Goal: Information Seeking & Learning: Find specific page/section

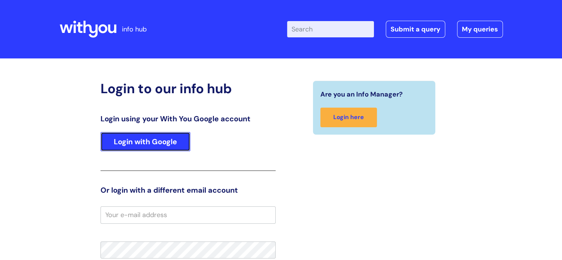
click at [159, 147] on link "Login with Google" at bounding box center [145, 141] width 90 height 19
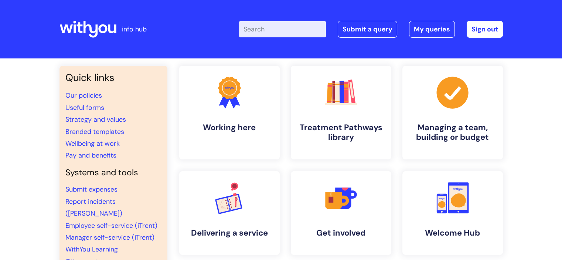
click at [282, 30] on input "Enter your search term here..." at bounding box center [282, 29] width 87 height 16
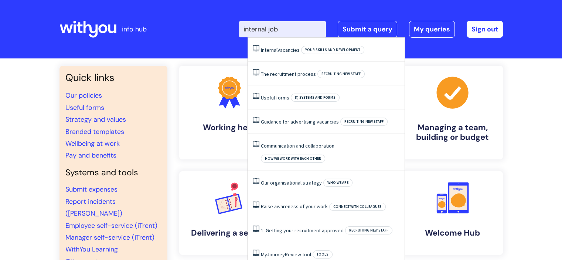
type input "internal jobs"
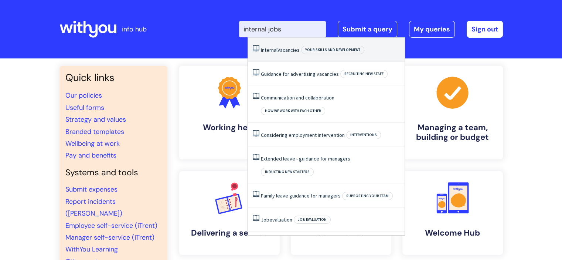
click at [295, 51] on link "Internal Vacancies" at bounding box center [280, 50] width 39 height 7
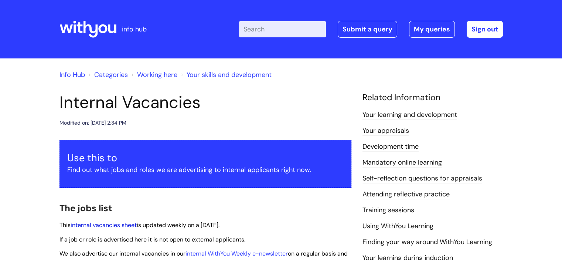
click at [122, 225] on link "internal vacancies sheet" at bounding box center [104, 225] width 66 height 8
